Goal: Transaction & Acquisition: Purchase product/service

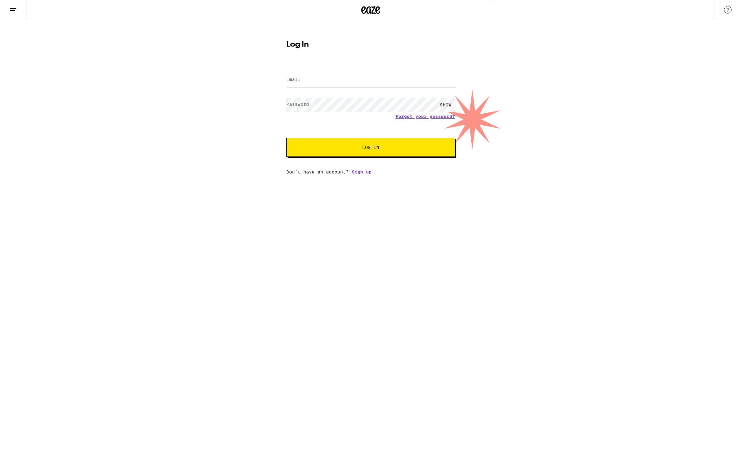
type input "[EMAIL_ADDRESS][DOMAIN_NAME]"
click at [343, 154] on button "Log In" at bounding box center [371, 147] width 169 height 19
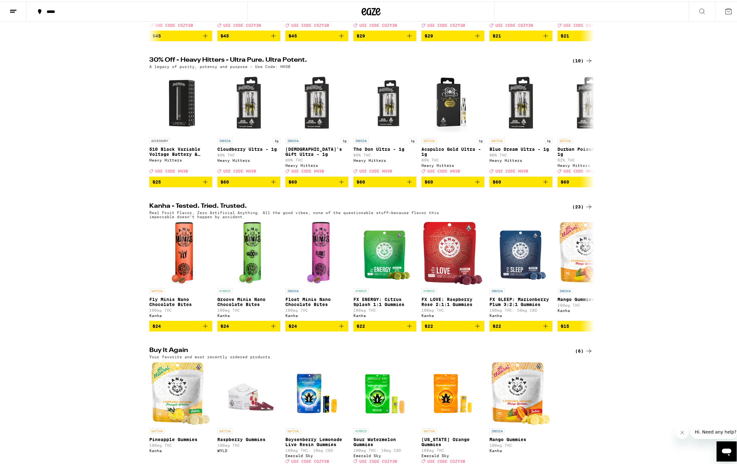
scroll to position [240, 0]
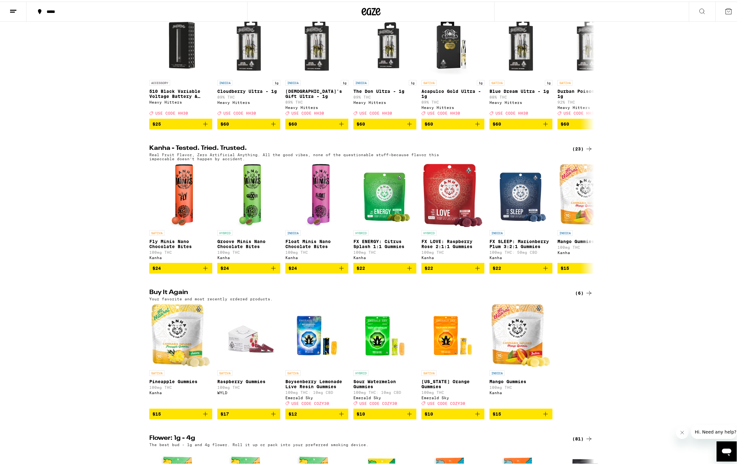
click at [46, 5] on button "*****" at bounding box center [136, 10] width 221 height 19
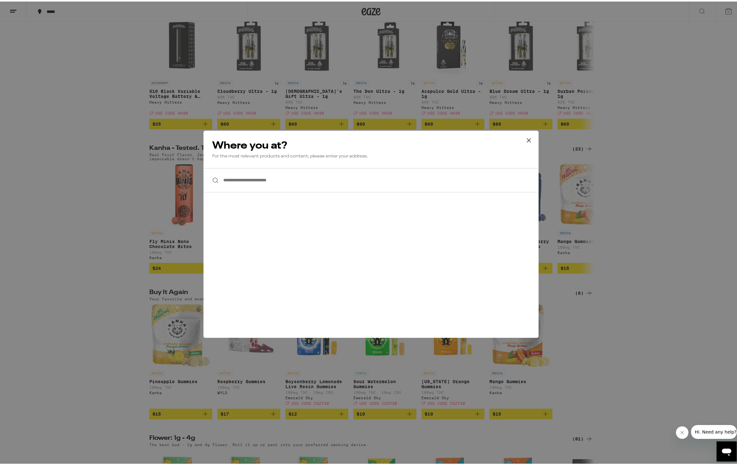
click at [285, 187] on input "**********" at bounding box center [370, 179] width 335 height 24
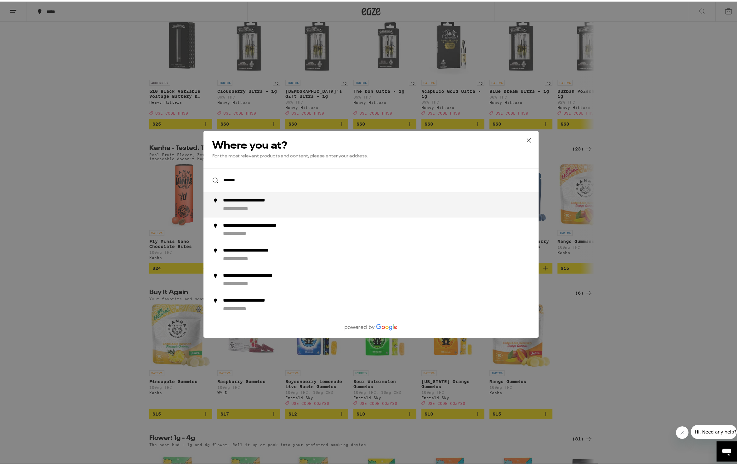
type input "**********"
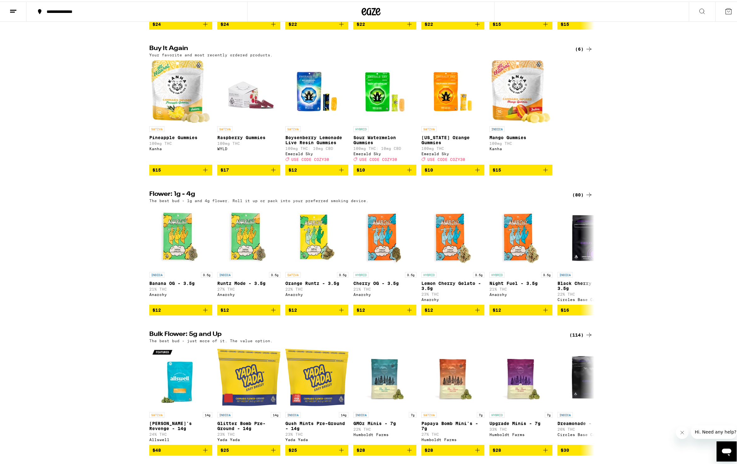
scroll to position [325, 0]
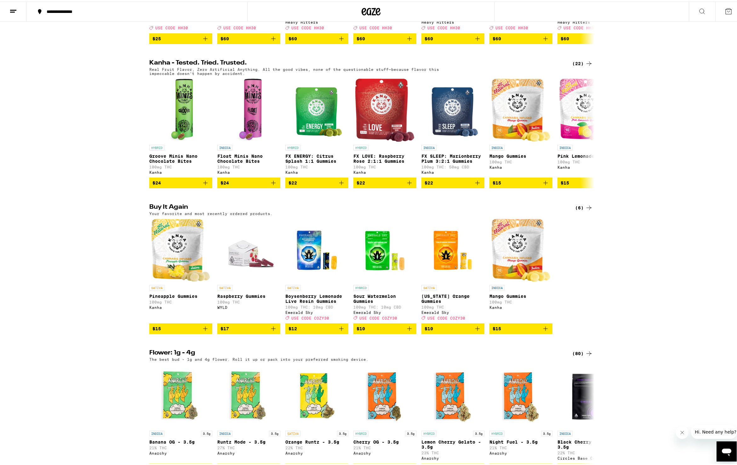
click at [474, 331] on icon "Add to bag" at bounding box center [478, 327] width 8 height 8
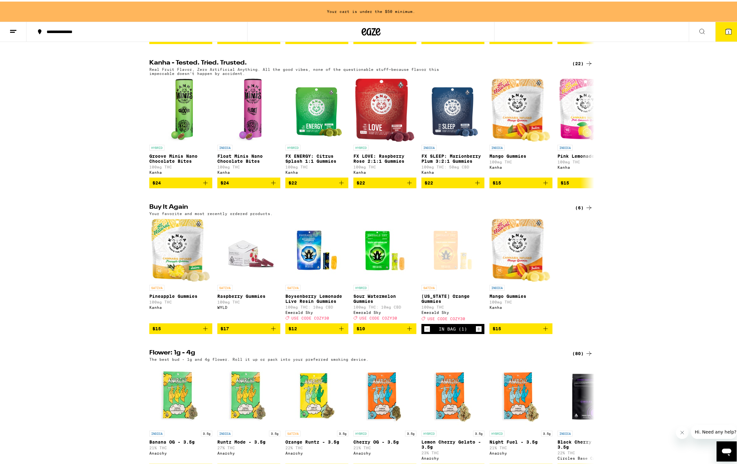
click at [331, 356] on h2 "Flower: 1g - 4g" at bounding box center [355, 352] width 412 height 8
click at [176, 331] on span "$15" at bounding box center [180, 327] width 57 height 8
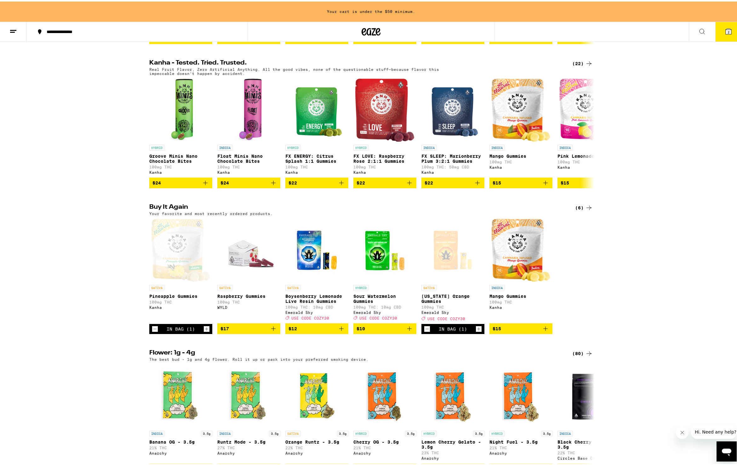
click at [503, 331] on span "$15" at bounding box center [520, 327] width 57 height 8
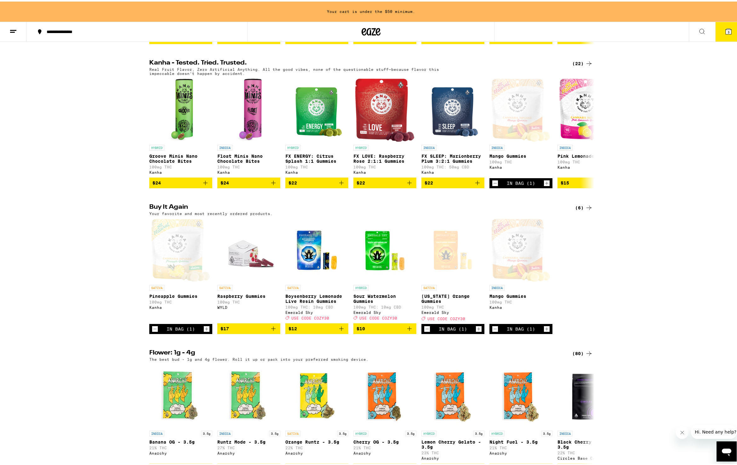
click at [725, 33] on icon at bounding box center [728, 30] width 6 height 6
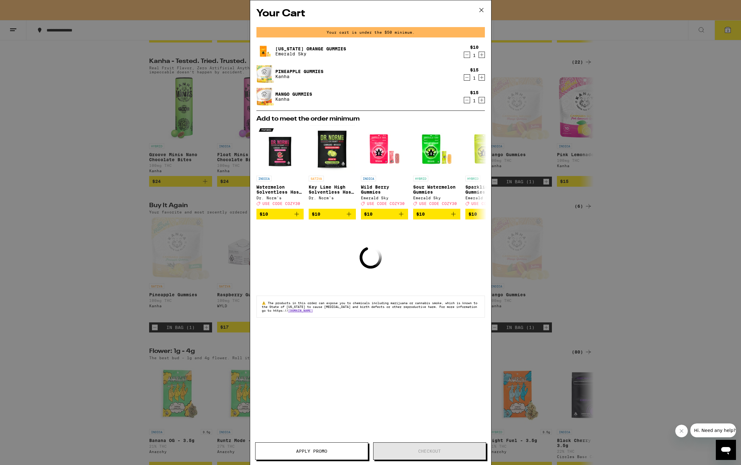
click at [483, 11] on icon at bounding box center [481, 9] width 9 height 9
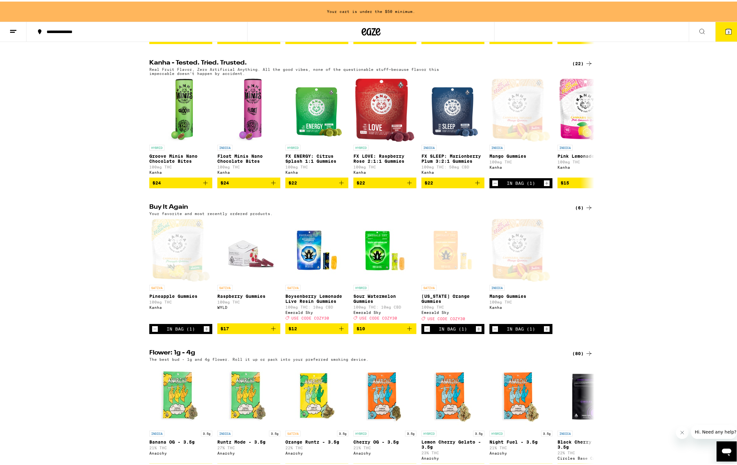
click at [309, 331] on span "$12" at bounding box center [316, 327] width 57 height 8
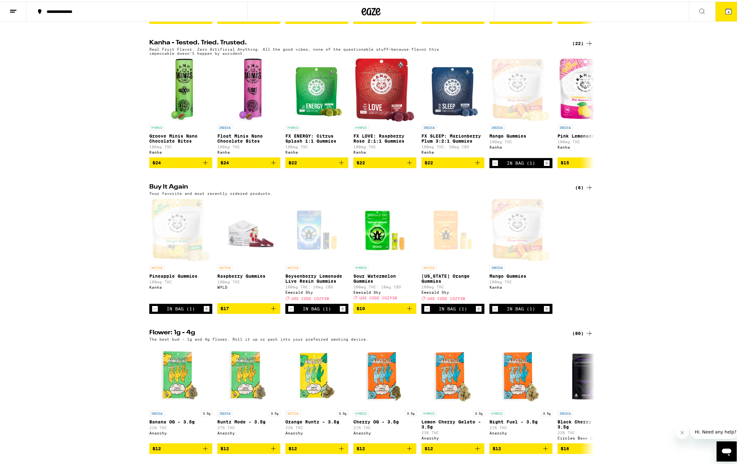
scroll to position [325, 0]
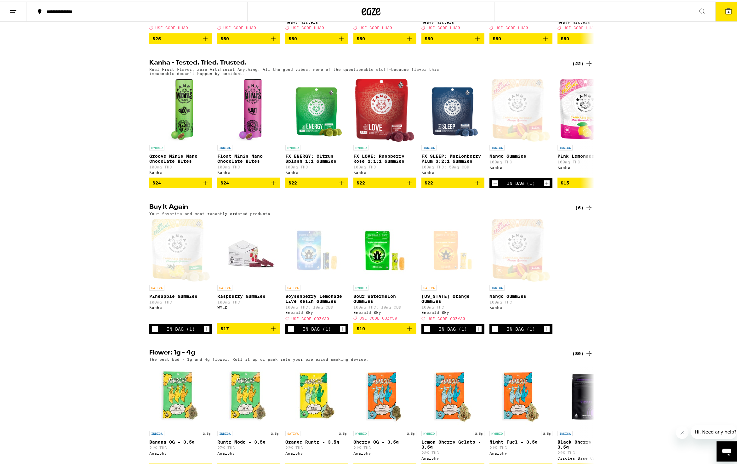
click at [724, 12] on icon at bounding box center [728, 10] width 8 height 8
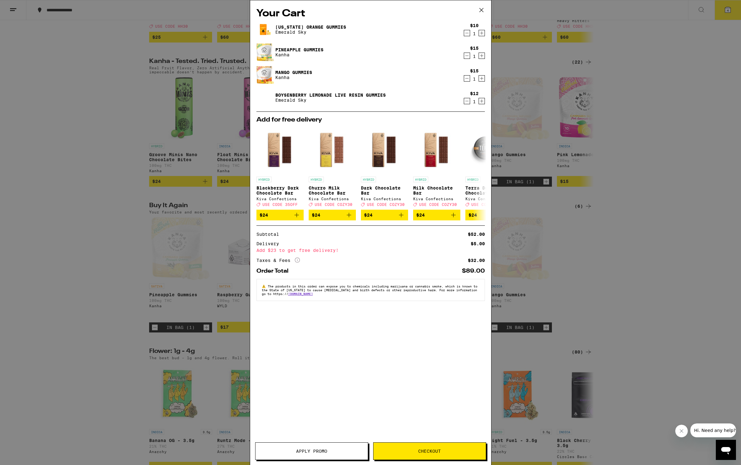
click at [614, 189] on div "Your Cart California Orange Gummies Emerald Sky $10 1 Pineapple Gummies Kanha $…" at bounding box center [370, 232] width 741 height 465
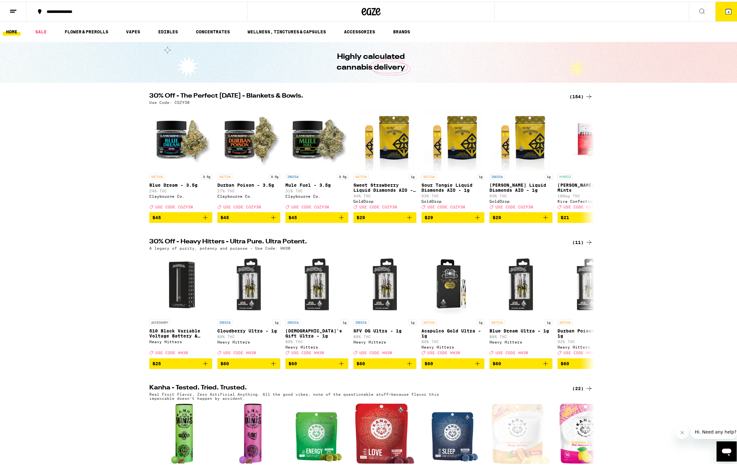
click at [729, 5] on button "4" at bounding box center [728, 10] width 26 height 20
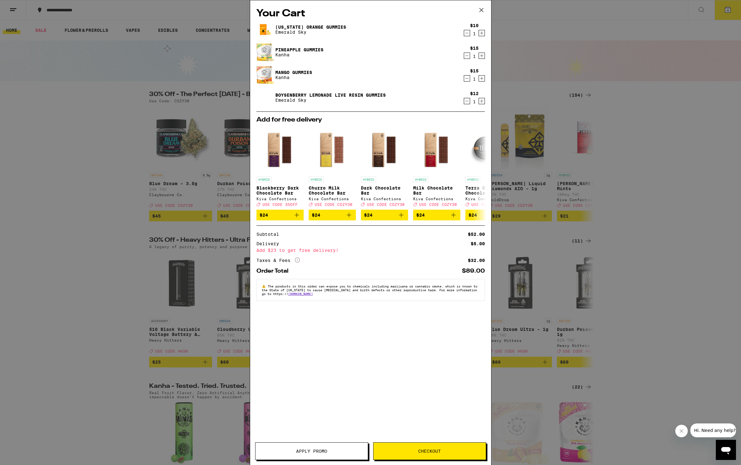
click at [103, 271] on div "Your Cart California Orange Gummies Emerald Sky $10 1 Pineapple Gummies Kanha $…" at bounding box center [370, 232] width 741 height 465
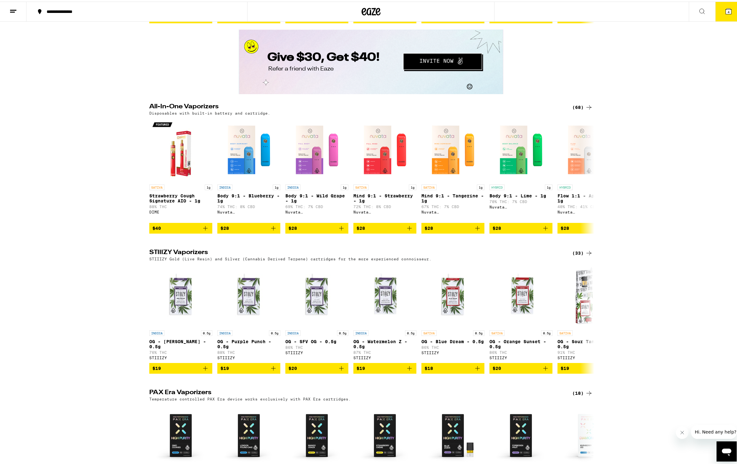
scroll to position [896, 0]
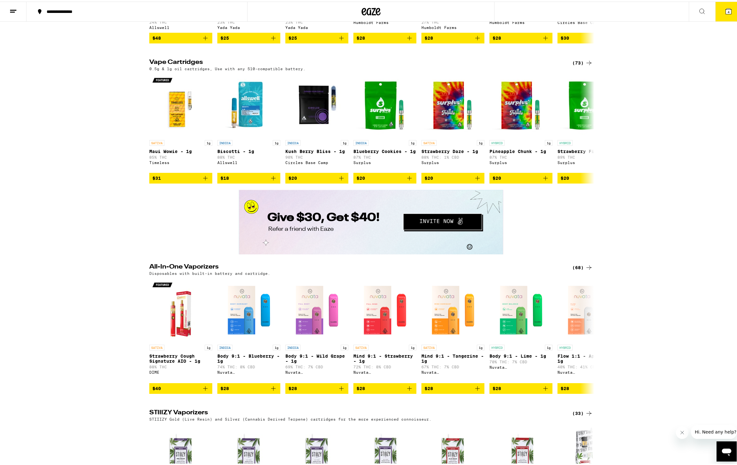
click at [574, 65] on div "(73)" at bounding box center [582, 62] width 20 height 8
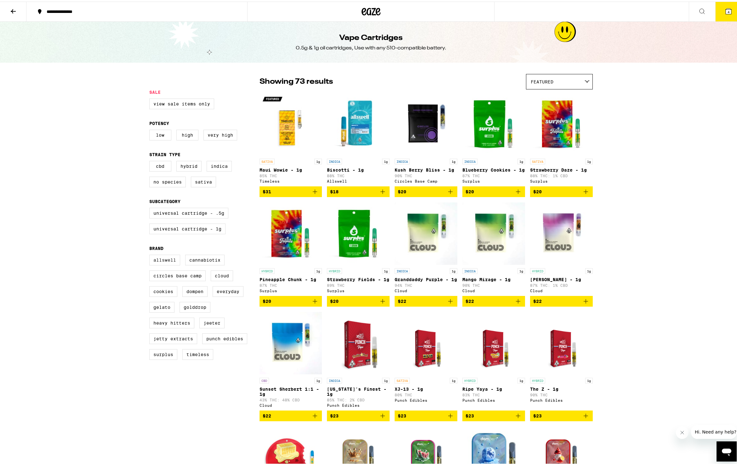
scroll to position [276, 0]
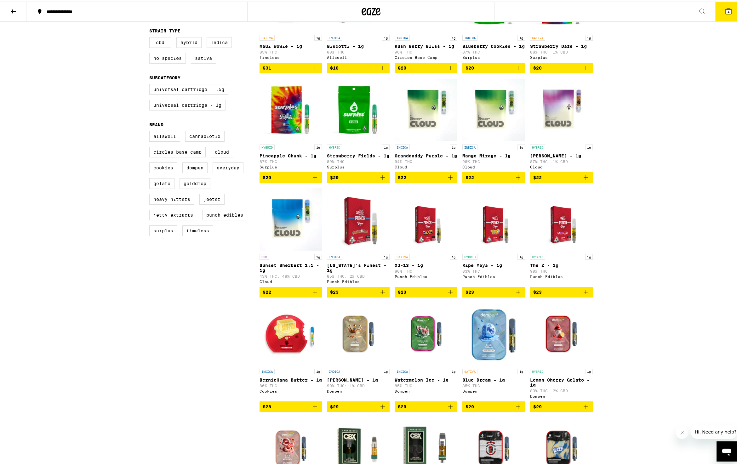
scroll to position [283, 0]
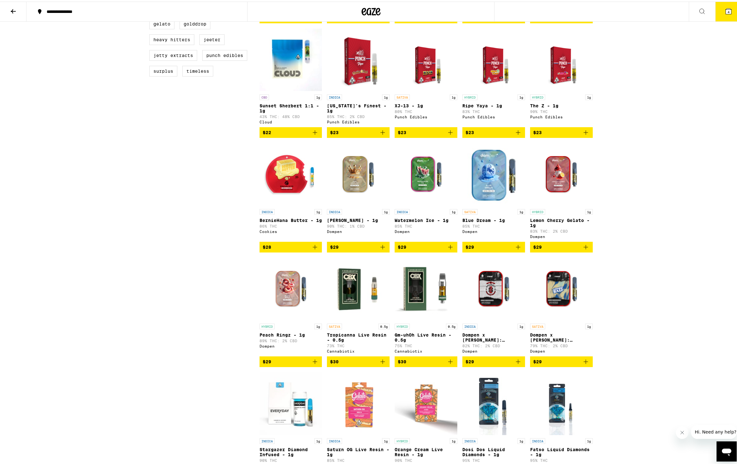
click at [415, 82] on img "Open page for XJ-13 - 1g from Punch Edibles" at bounding box center [425, 58] width 49 height 63
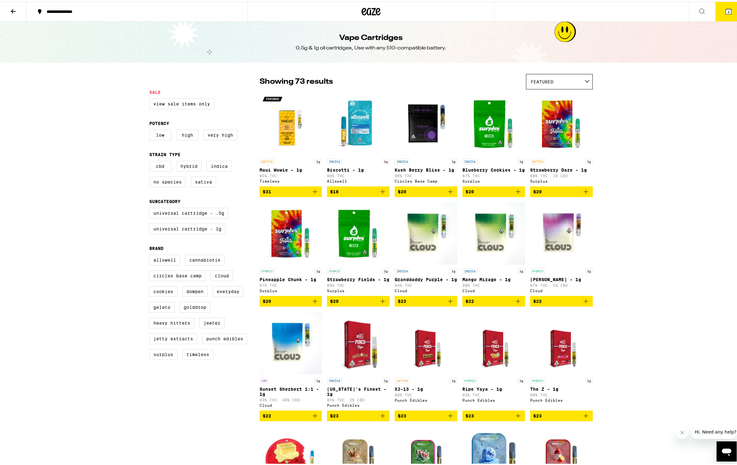
click at [412, 366] on img "Open page for XJ-13 - 1g from Punch Edibles" at bounding box center [425, 341] width 49 height 63
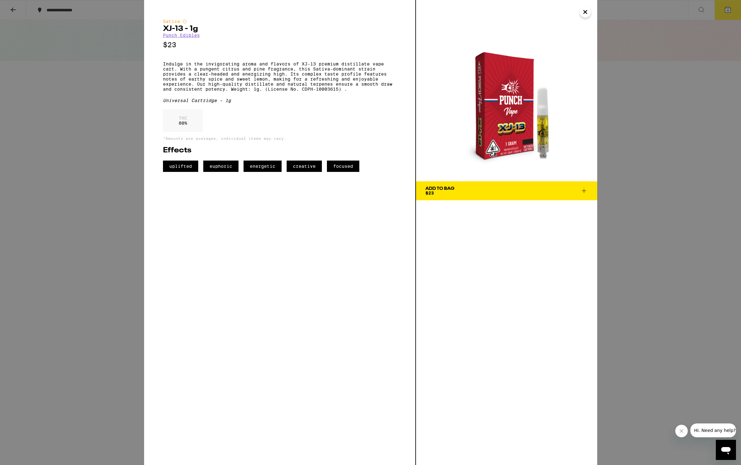
click at [587, 9] on icon "Close" at bounding box center [586, 11] width 8 height 9
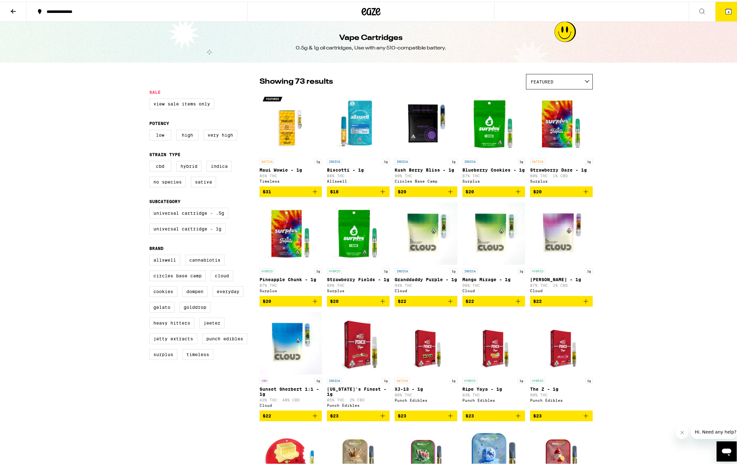
click at [719, 11] on button "4" at bounding box center [728, 10] width 26 height 20
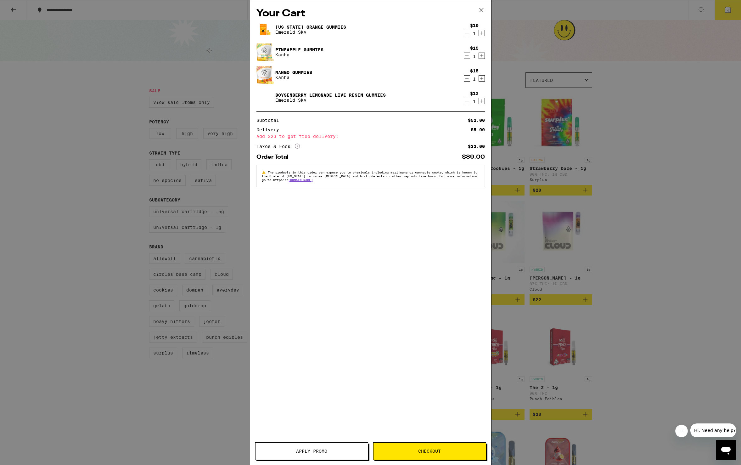
click at [656, 253] on div "Your Cart California Orange Gummies Emerald Sky $10 1 Pineapple Gummies Kanha $…" at bounding box center [370, 232] width 741 height 465
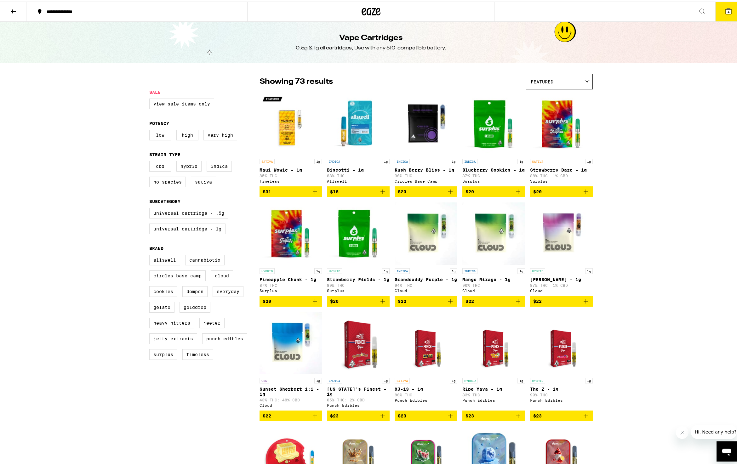
scroll to position [148, 0]
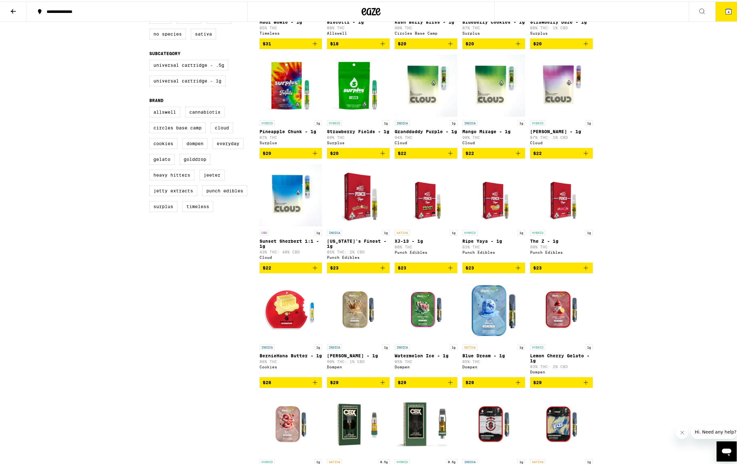
click at [429, 217] on img "Open page for XJ-13 - 1g from Punch Edibles" at bounding box center [425, 193] width 49 height 63
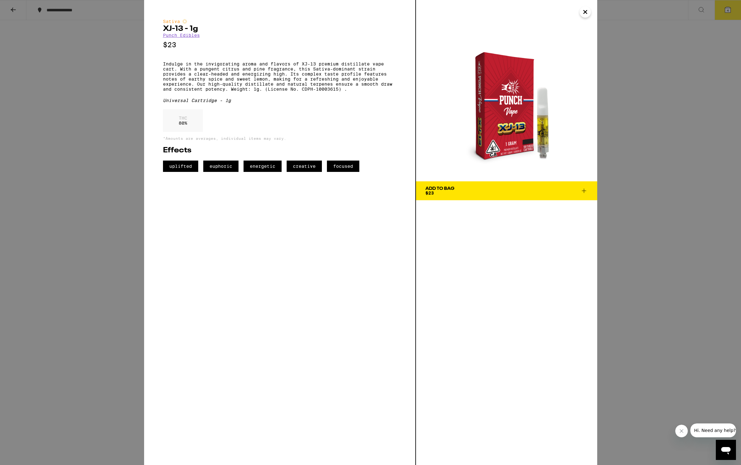
click at [469, 191] on span "Add To Bag $23" at bounding box center [507, 190] width 162 height 9
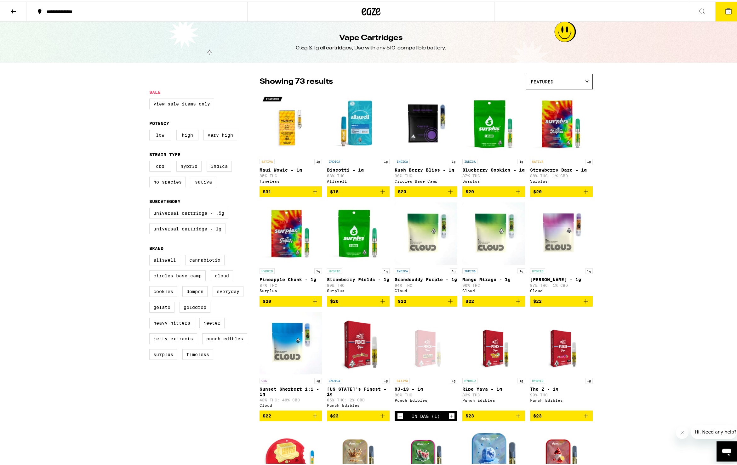
click at [717, 9] on button "5" at bounding box center [728, 10] width 26 height 20
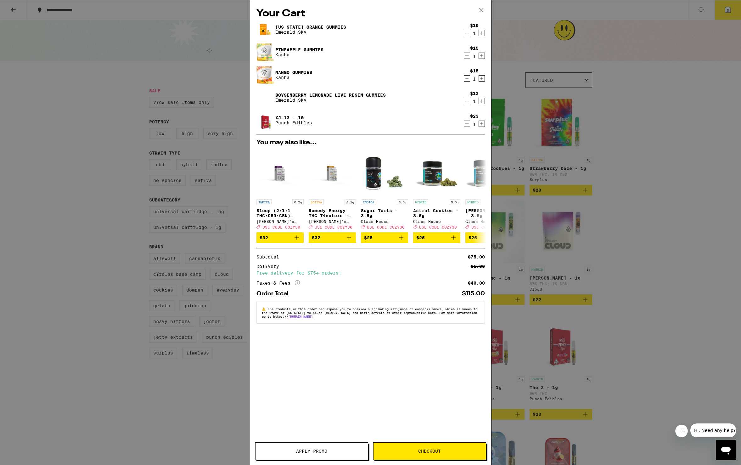
click at [439, 451] on span "Checkout" at bounding box center [429, 451] width 23 height 4
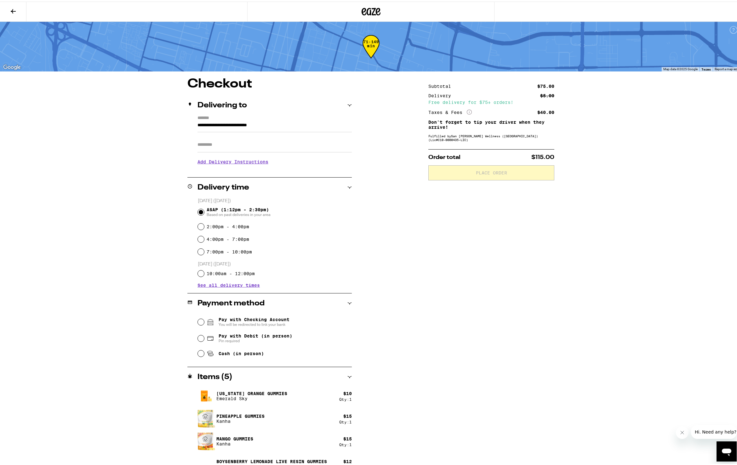
scroll to position [34, 0]
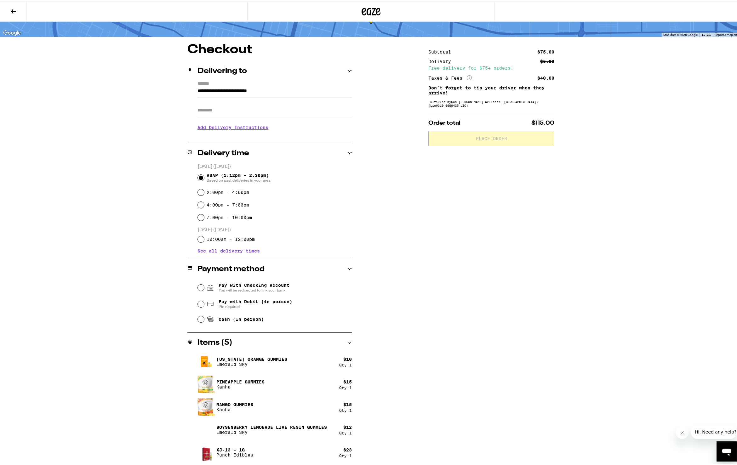
click at [71, 351] on div "**********" at bounding box center [370, 215] width 741 height 499
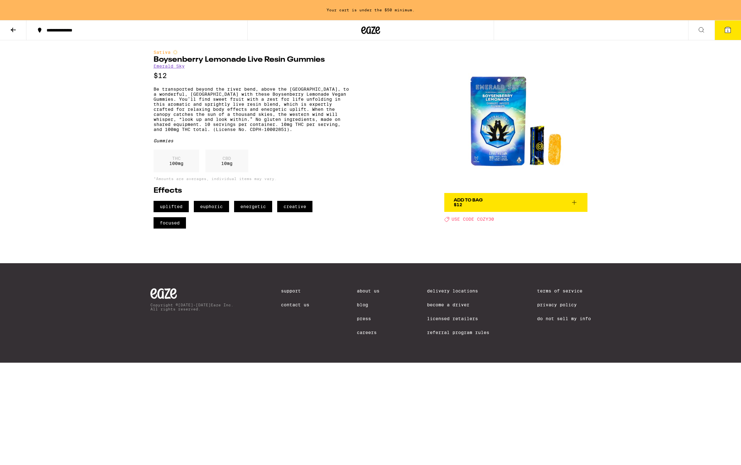
click at [483, 204] on div "Add To Bag $12" at bounding box center [468, 202] width 29 height 9
click at [499, 153] on img at bounding box center [516, 121] width 143 height 143
